Goal: Information Seeking & Learning: Check status

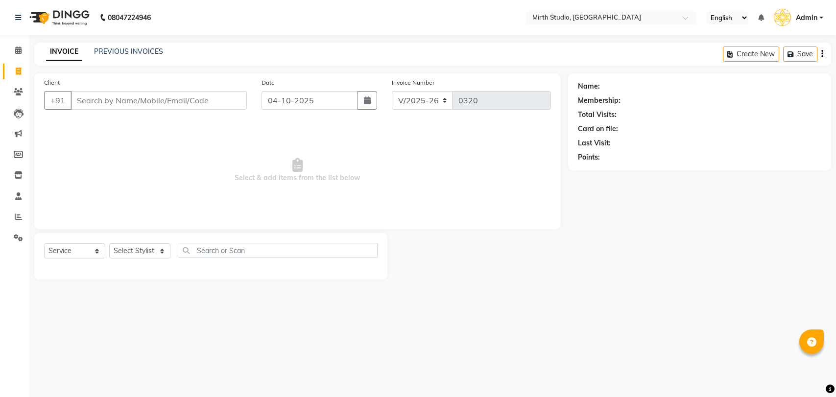
select select "4806"
select select "service"
drag, startPoint x: 17, startPoint y: 75, endPoint x: 22, endPoint y: 101, distance: 26.8
click at [17, 74] on icon at bounding box center [18, 71] width 5 height 7
select select "service"
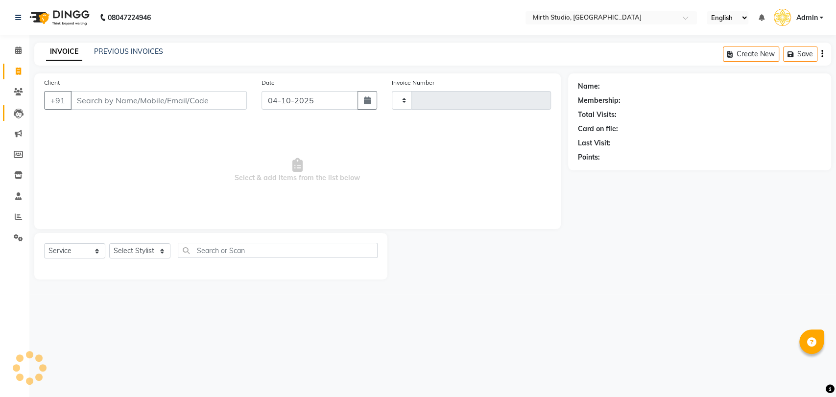
type input "0320"
select select "4806"
click at [22, 96] on span at bounding box center [18, 92] width 17 height 11
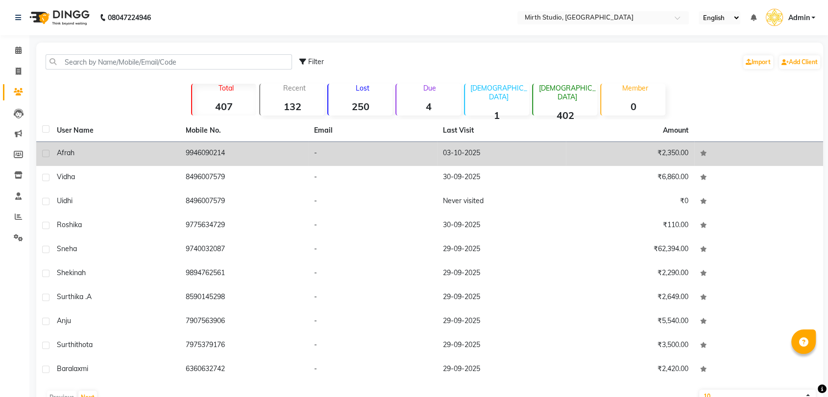
click at [197, 154] on td "9946090214" at bounding box center [244, 154] width 129 height 24
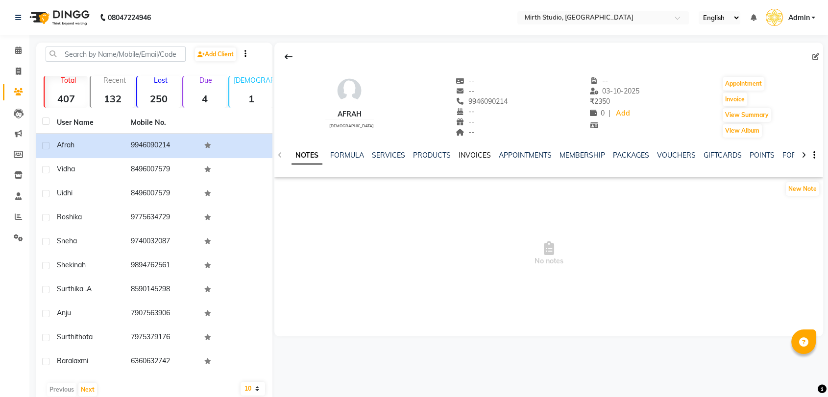
click at [477, 153] on link "INVOICES" at bounding box center [474, 155] width 32 height 9
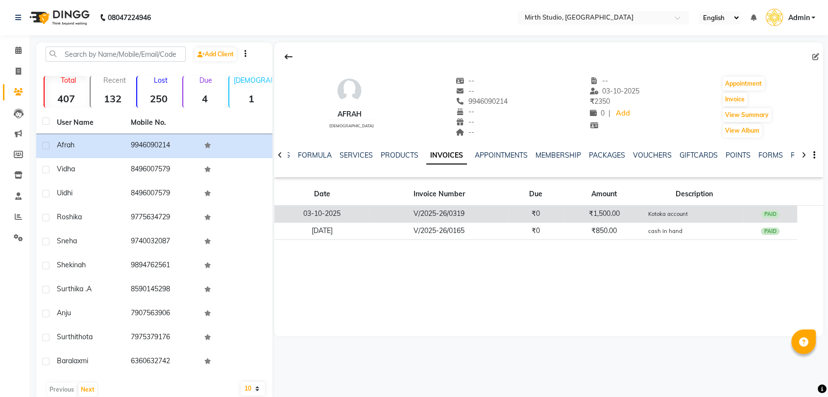
click at [470, 212] on td "V/2025-26/0319" at bounding box center [439, 214] width 139 height 17
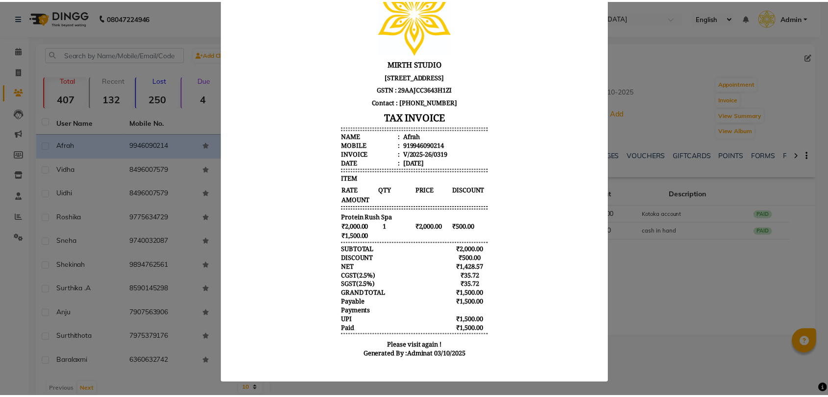
scroll to position [103, 0]
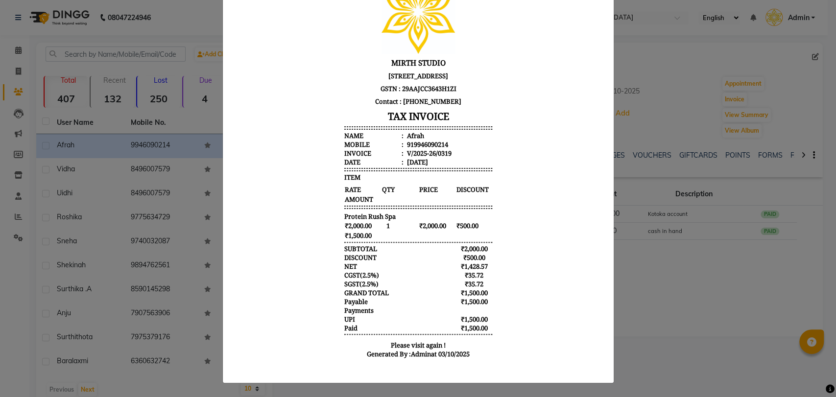
drag, startPoint x: 381, startPoint y: 278, endPoint x: 487, endPoint y: 284, distance: 106.0
click at [487, 284] on div "MIRTH STUDIO [STREET_ADDRESS] GSTN : 29AAJCC3643H1ZI Contact : [PHONE_NUMBER] T…" at bounding box center [418, 166] width 156 height 403
click at [487, 284] on body "MIRTH STUDIO [STREET_ADDRESS] GSTN : 29AAJCC3643H1ZI Contact : [PHONE_NUMBER] T…" at bounding box center [417, 166] width 367 height 403
drag, startPoint x: 359, startPoint y: 278, endPoint x: 505, endPoint y: 286, distance: 146.7
click at [505, 286] on body "MIRTH STUDIO [STREET_ADDRESS] GSTN : 29AAJCC3643H1ZI Contact : [PHONE_NUMBER] T…" at bounding box center [417, 166] width 367 height 403
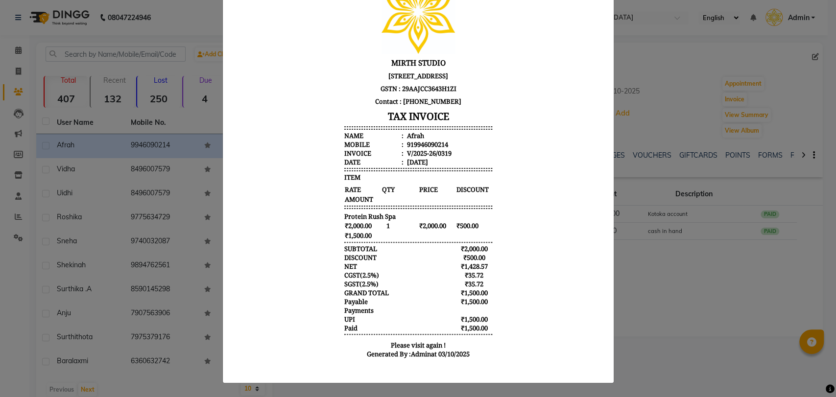
click at [491, 286] on body "MIRTH STUDIO [STREET_ADDRESS] GSTN : 29AAJCC3643H1ZI Contact : [PHONE_NUMBER] T…" at bounding box center [417, 166] width 367 height 403
click at [640, 123] on ngb-modal-window "INVOICE View Invoice Close" at bounding box center [418, 198] width 836 height 397
